Goal: Check status

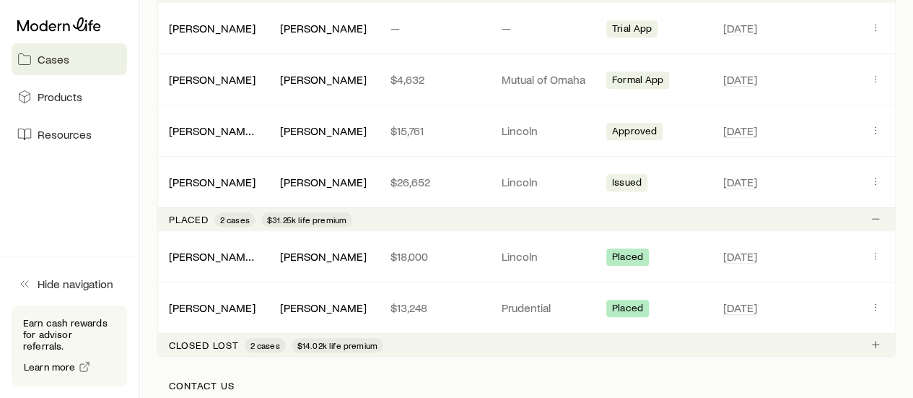
scroll to position [425, 0]
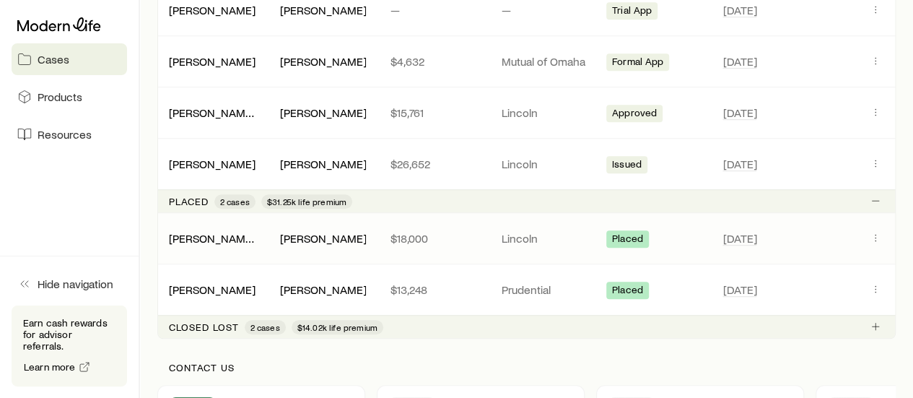
click at [696, 236] on div "Placed" at bounding box center [656, 238] width 99 height 19
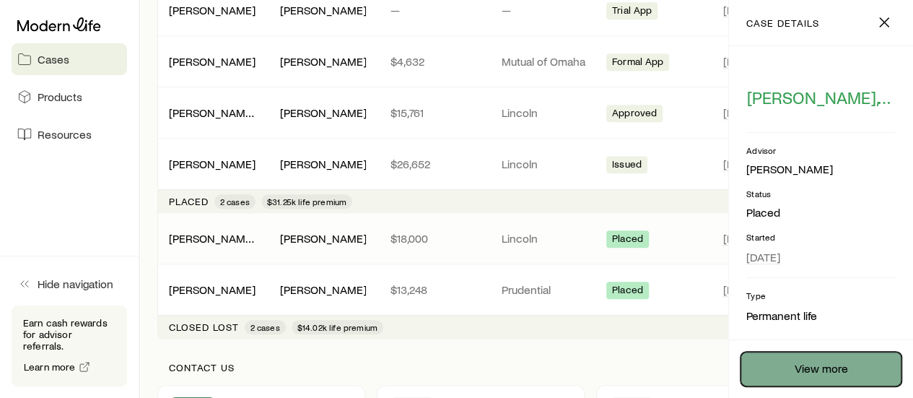
click at [828, 360] on link "View more" at bounding box center [821, 369] width 161 height 35
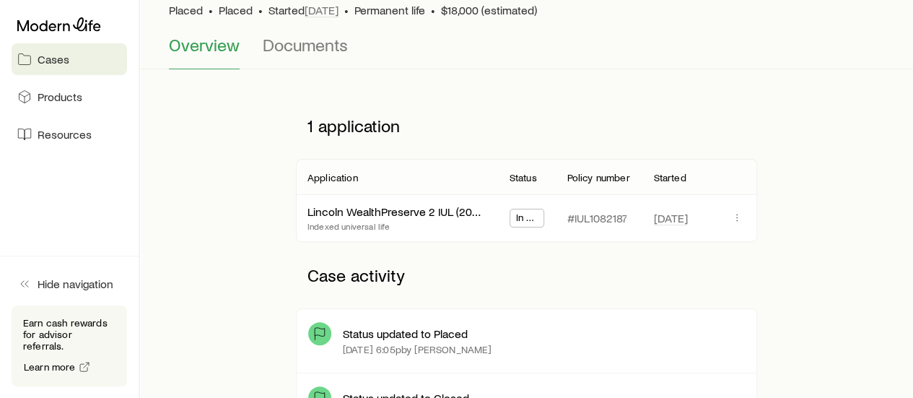
scroll to position [114, 0]
click at [416, 213] on link "Lincoln WealthPreserve 2 IUL (2020)-02/13/23" at bounding box center [423, 209] width 230 height 14
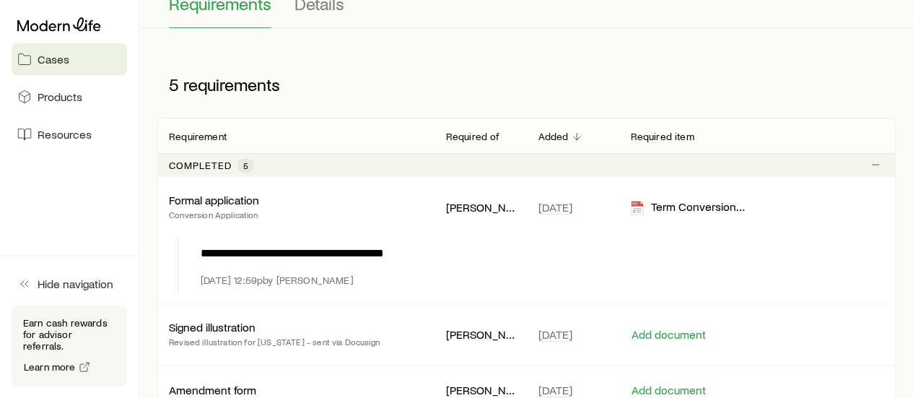
scroll to position [181, 0]
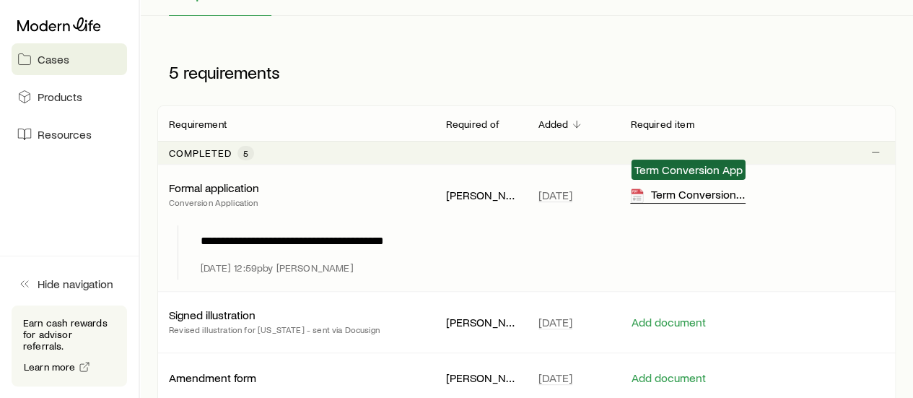
click at [674, 196] on div "Term Conversion App" at bounding box center [688, 195] width 116 height 17
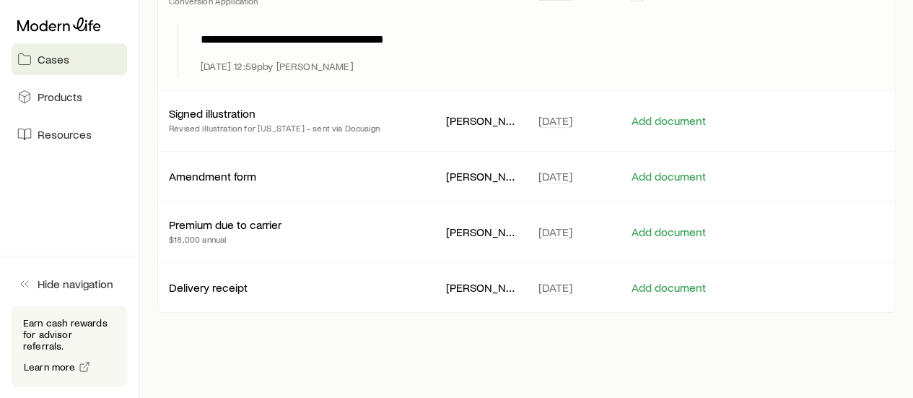
scroll to position [385, 0]
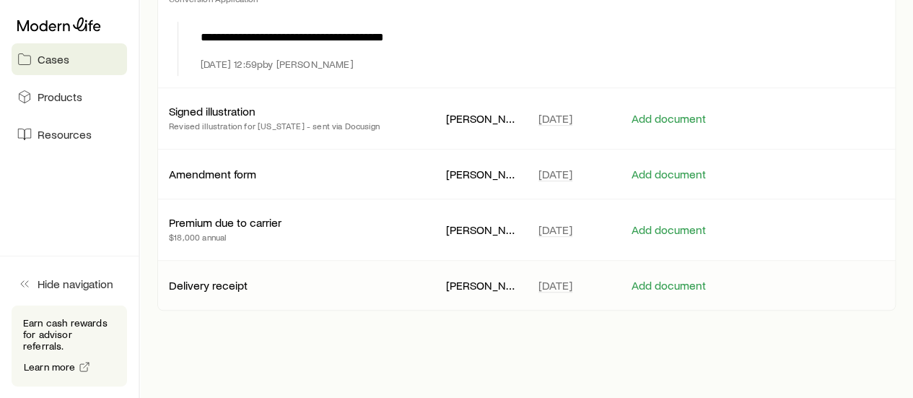
click at [219, 282] on p "Delivery receipt" at bounding box center [208, 285] width 79 height 14
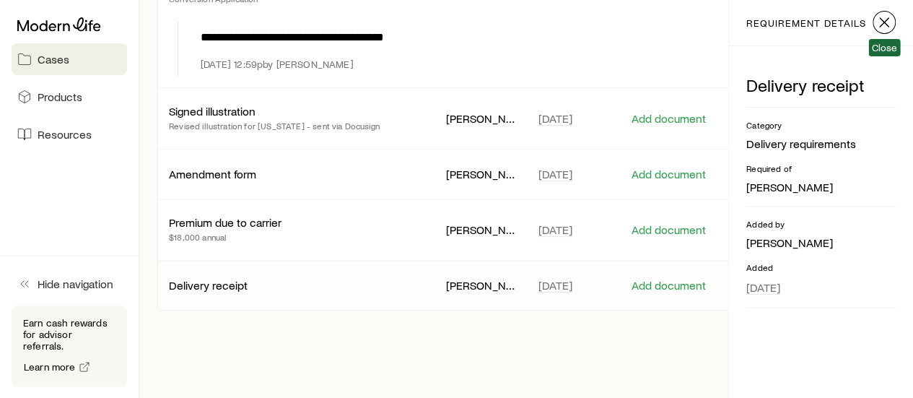
click at [883, 25] on icon "button" at bounding box center [884, 22] width 17 height 17
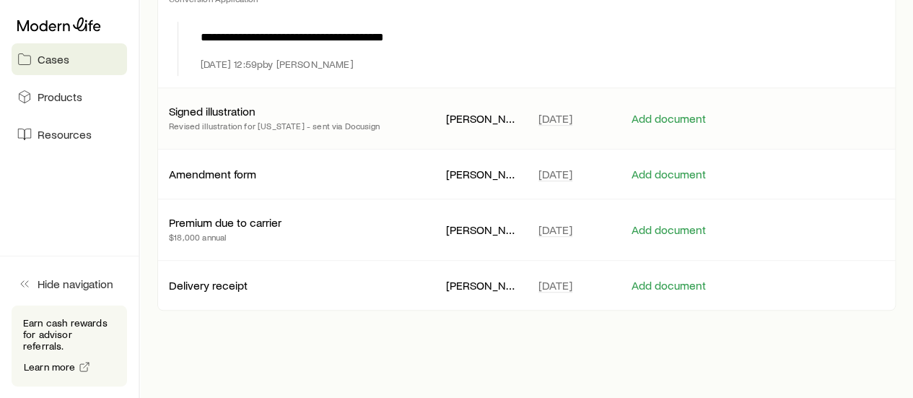
scroll to position [145, 0]
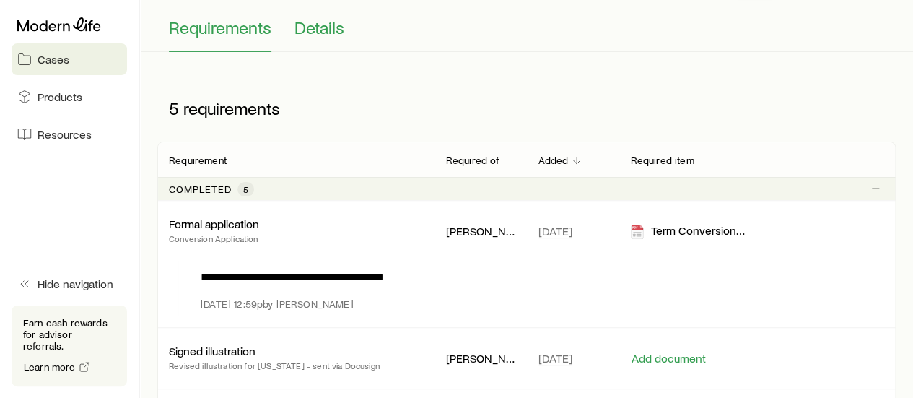
click at [322, 34] on span "Details" at bounding box center [320, 27] width 50 height 20
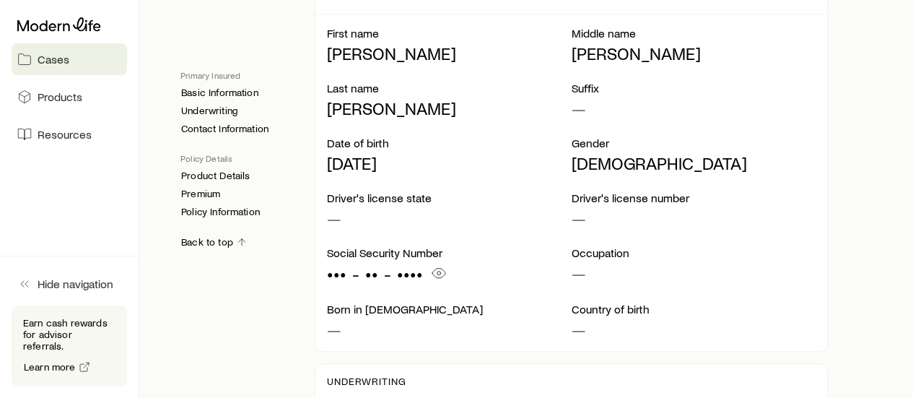
scroll to position [383, 0]
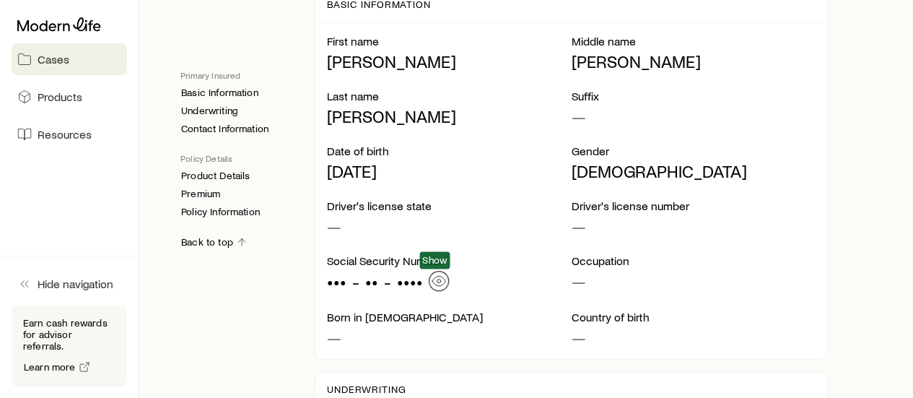
click at [439, 281] on icon "button" at bounding box center [439, 281] width 14 height 14
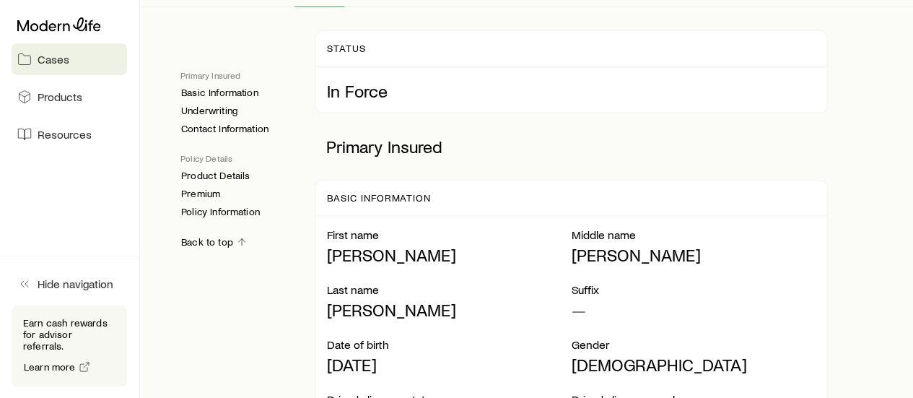
scroll to position [142, 0]
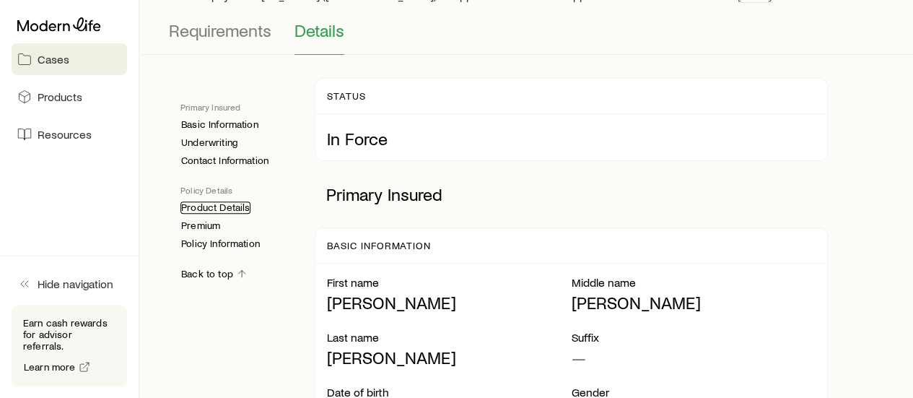
click at [245, 207] on link "Product Details" at bounding box center [216, 207] width 70 height 12
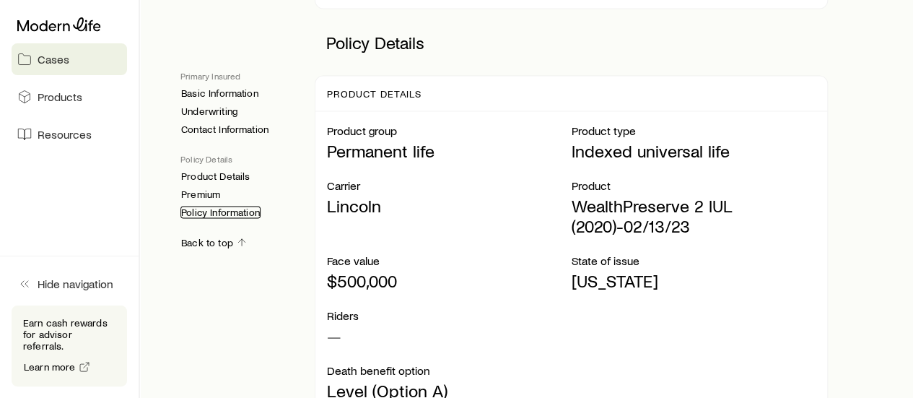
click at [227, 212] on link "Policy Information" at bounding box center [221, 212] width 80 height 12
